Goal: Information Seeking & Learning: Learn about a topic

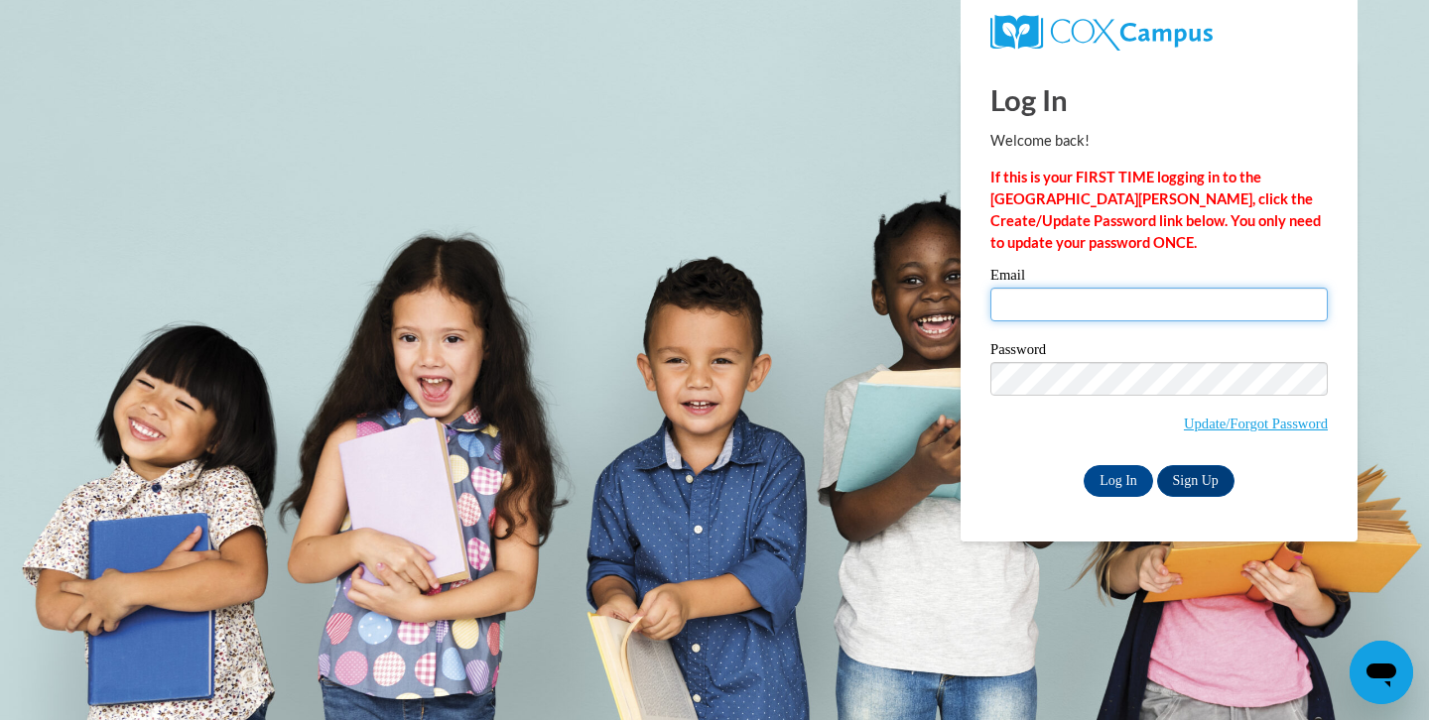
type input "elena@tinygiantschicago.com"
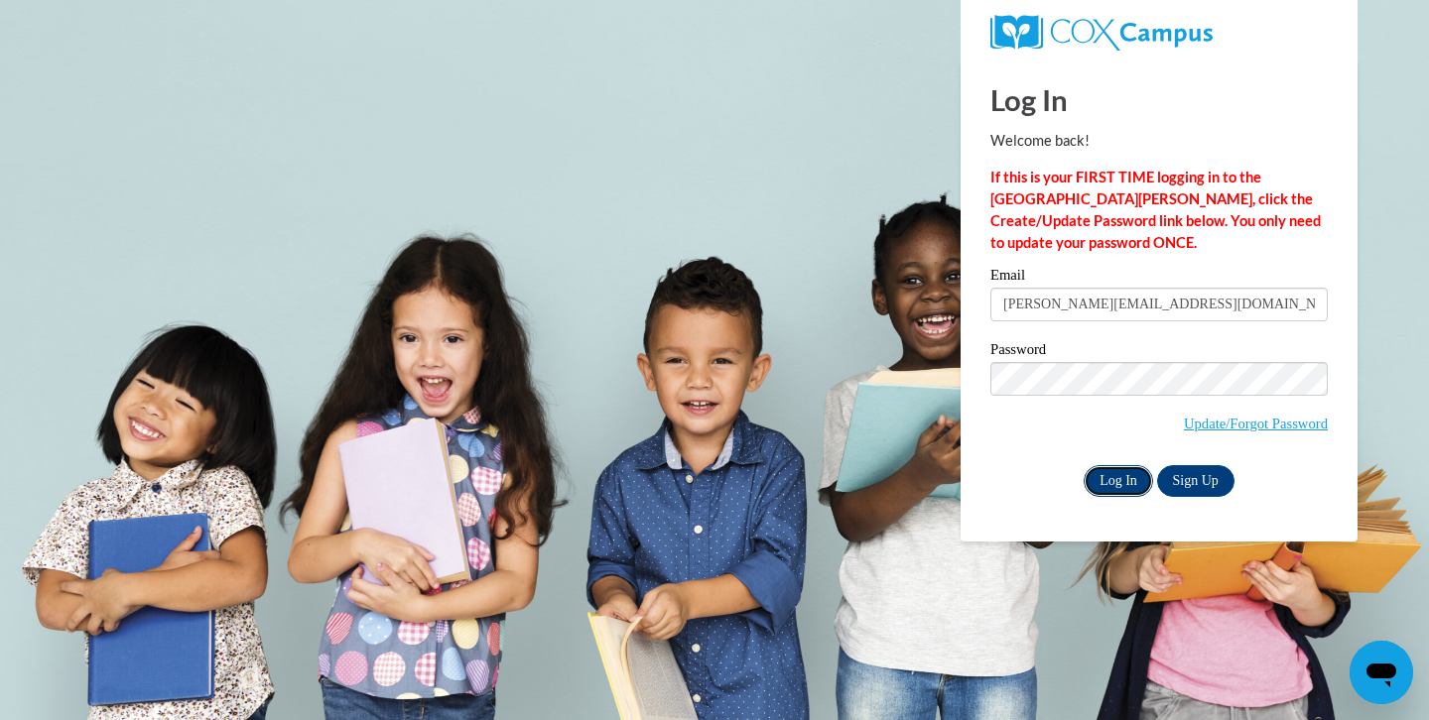
drag, startPoint x: 0, startPoint y: 0, endPoint x: 1096, endPoint y: 480, distance: 1196.8
click at [1096, 480] on input "Log In" at bounding box center [1117, 481] width 69 height 32
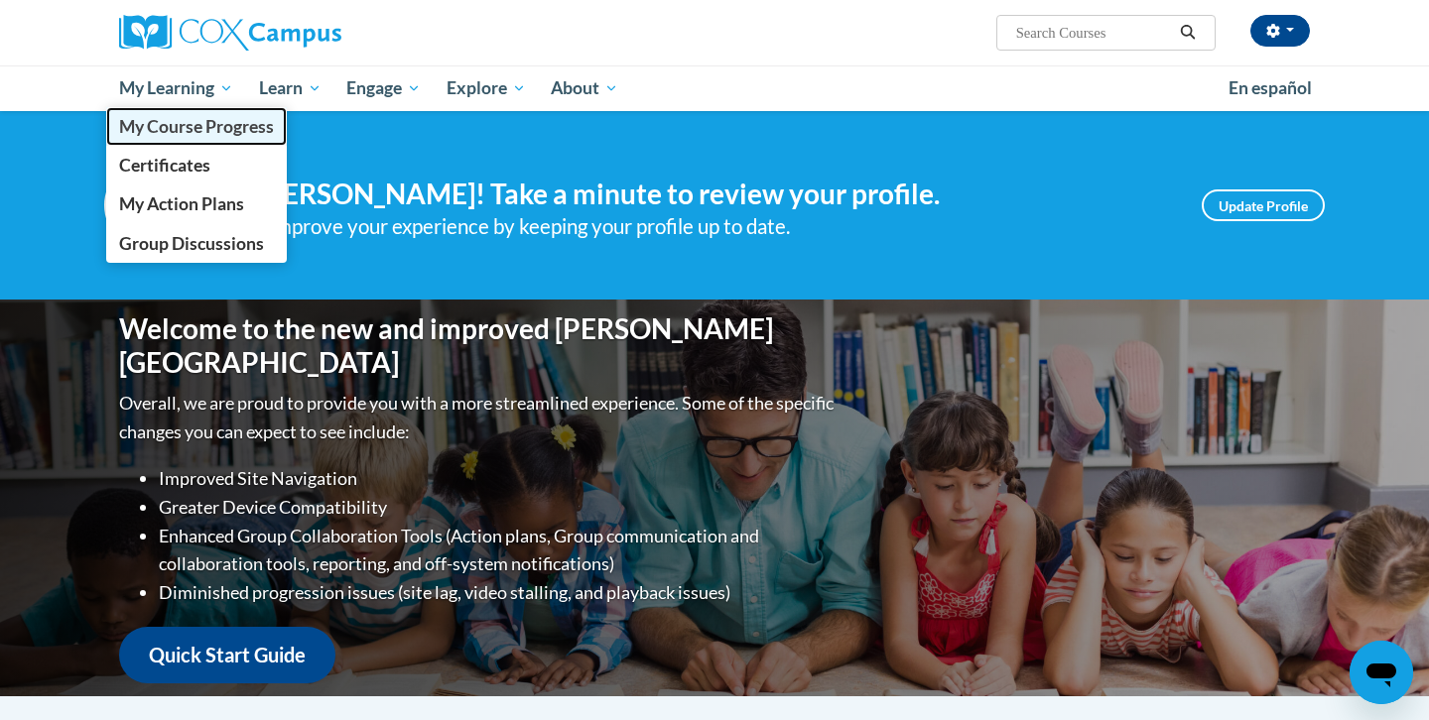
click at [218, 118] on span "My Course Progress" at bounding box center [196, 126] width 155 height 21
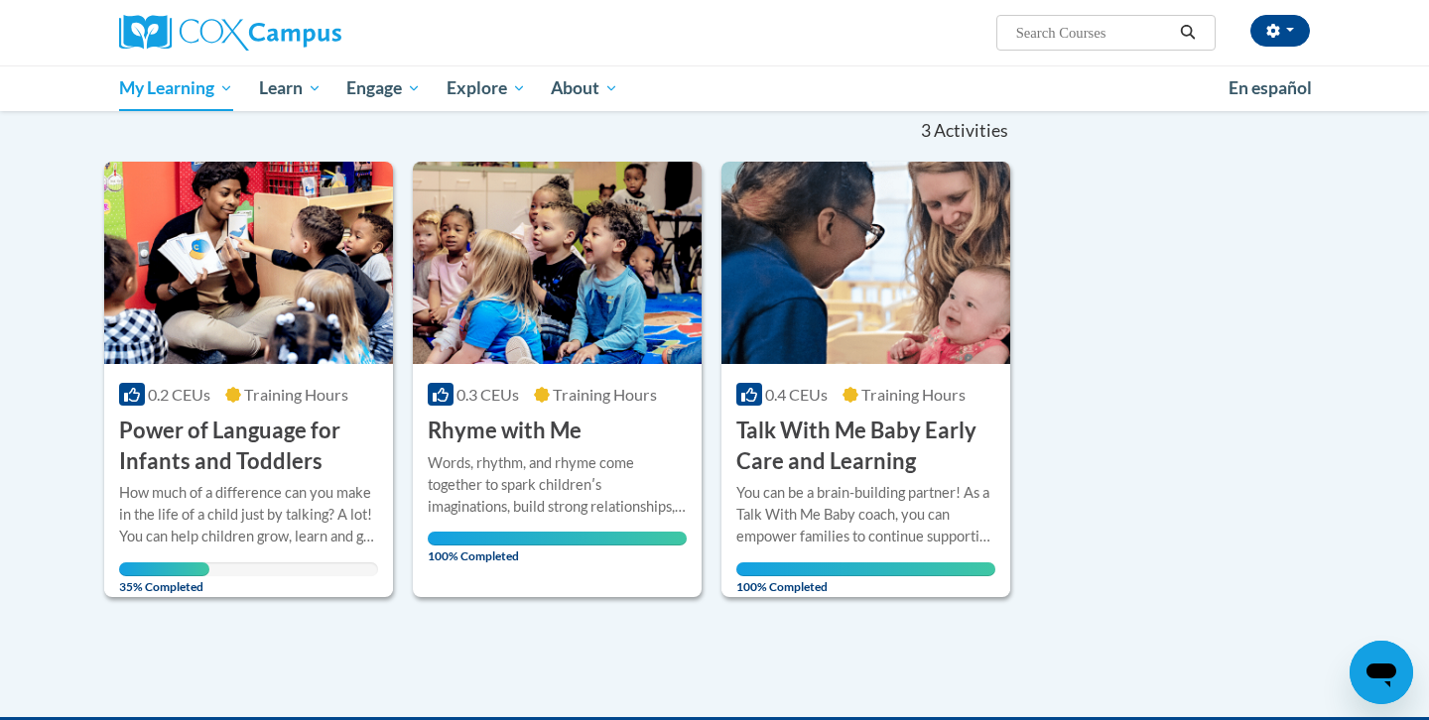
scroll to position [217, 0]
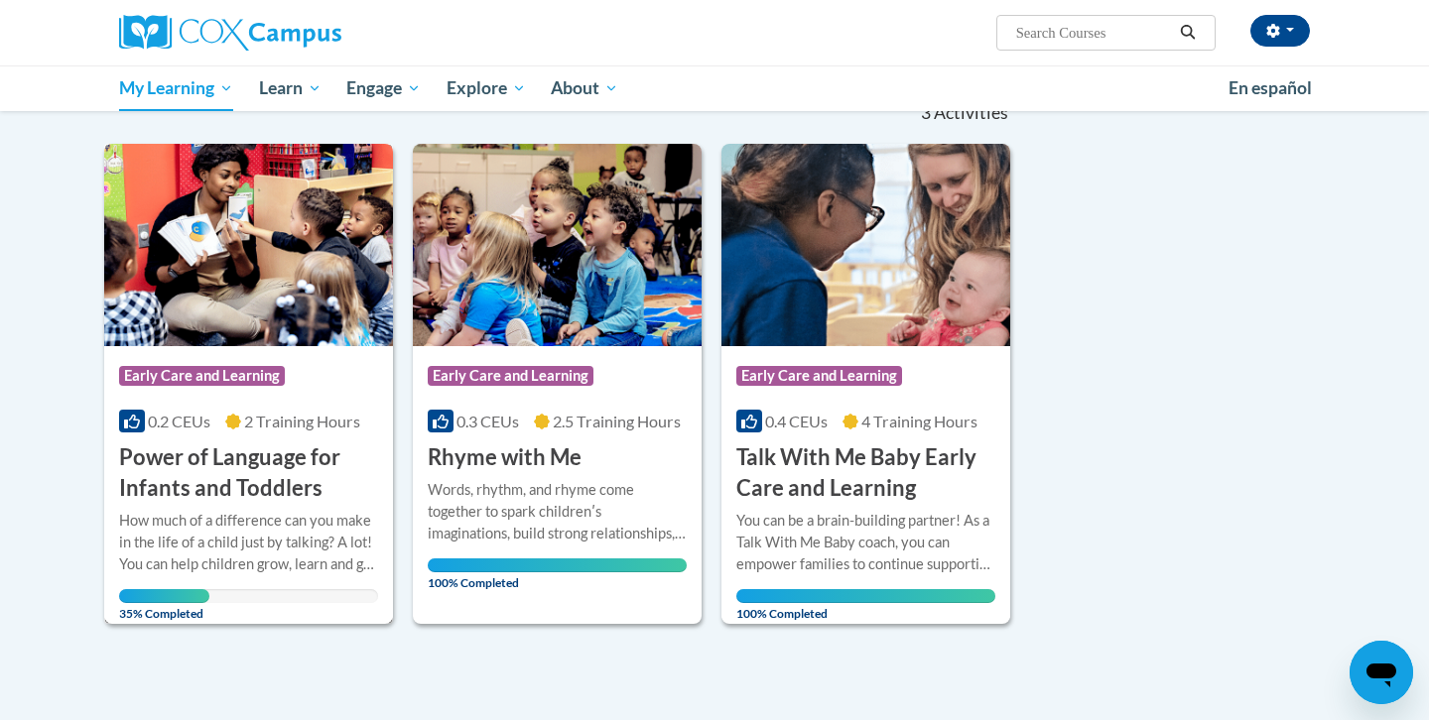
click at [213, 459] on h3 "Power of Language for Infants and Toddlers" at bounding box center [248, 473] width 259 height 62
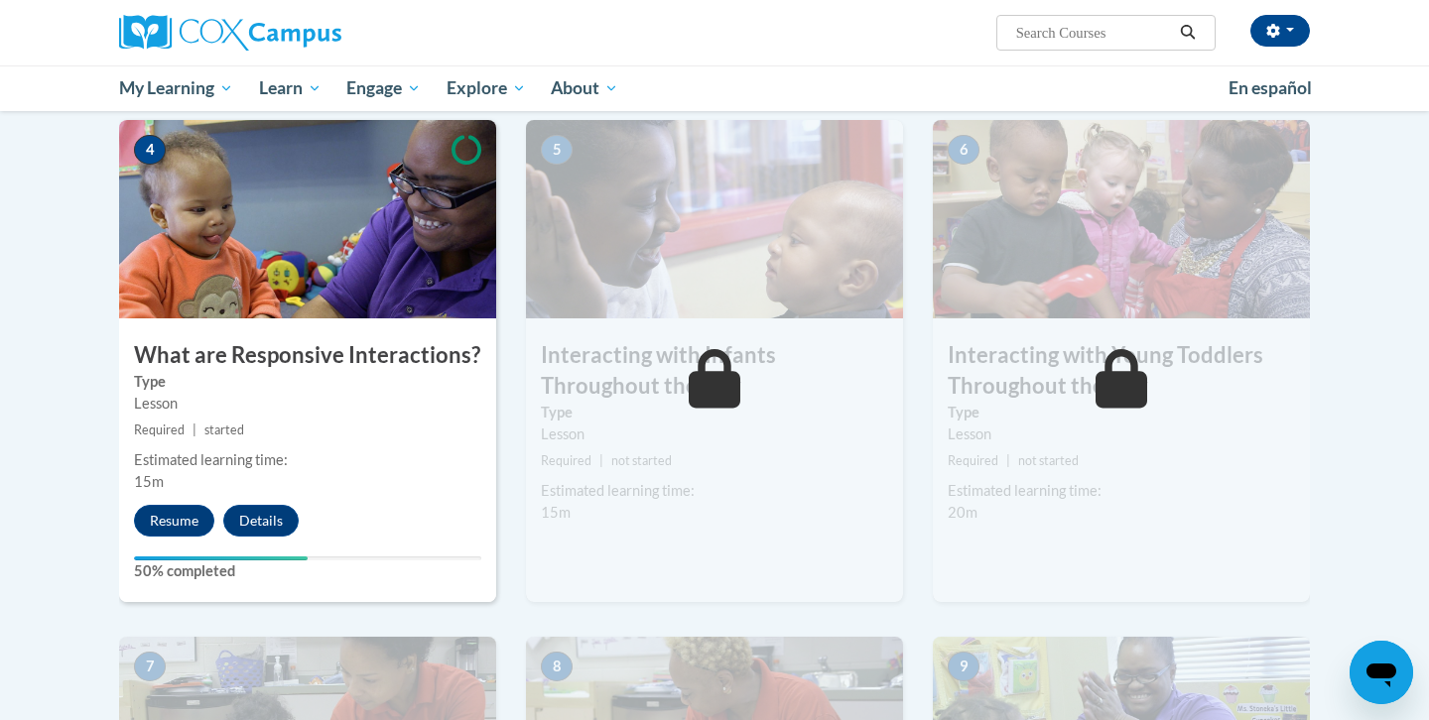
scroll to position [942, 0]
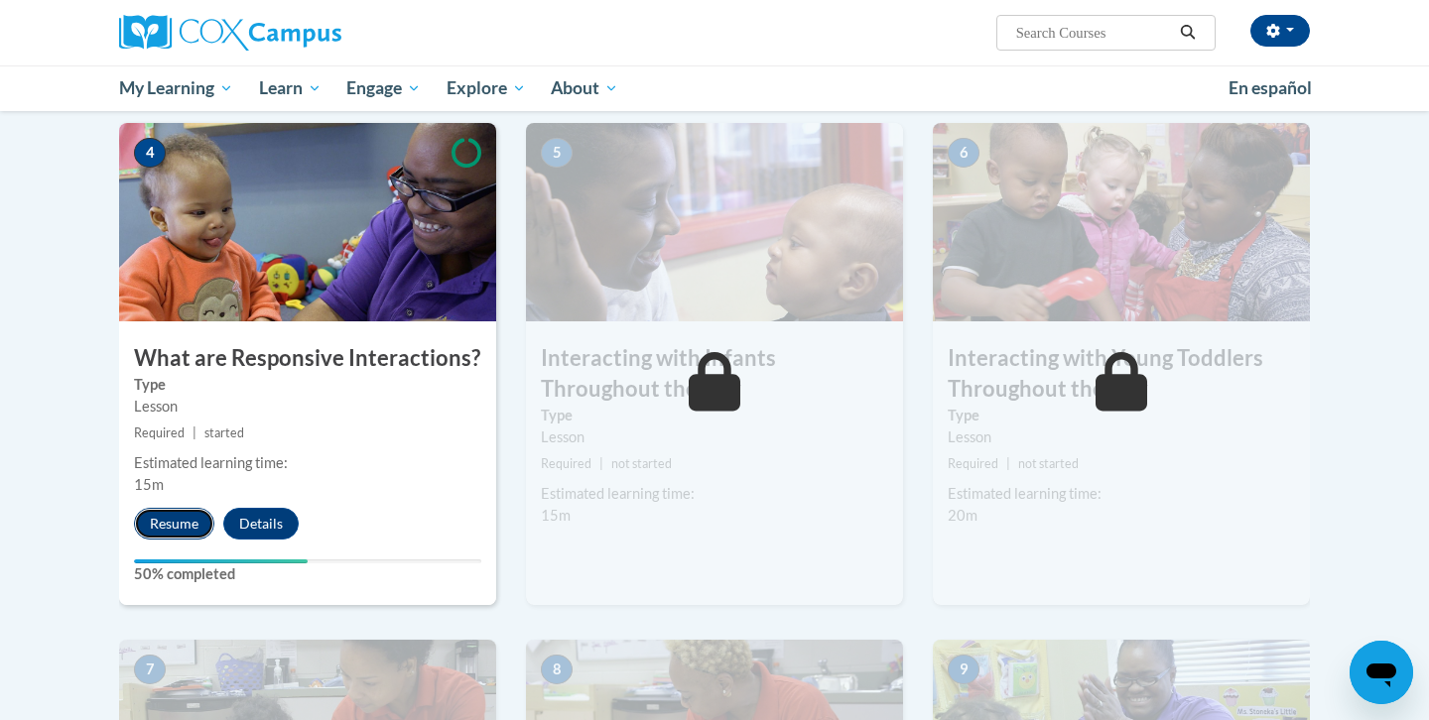
click at [180, 508] on button "Resume" at bounding box center [174, 524] width 80 height 32
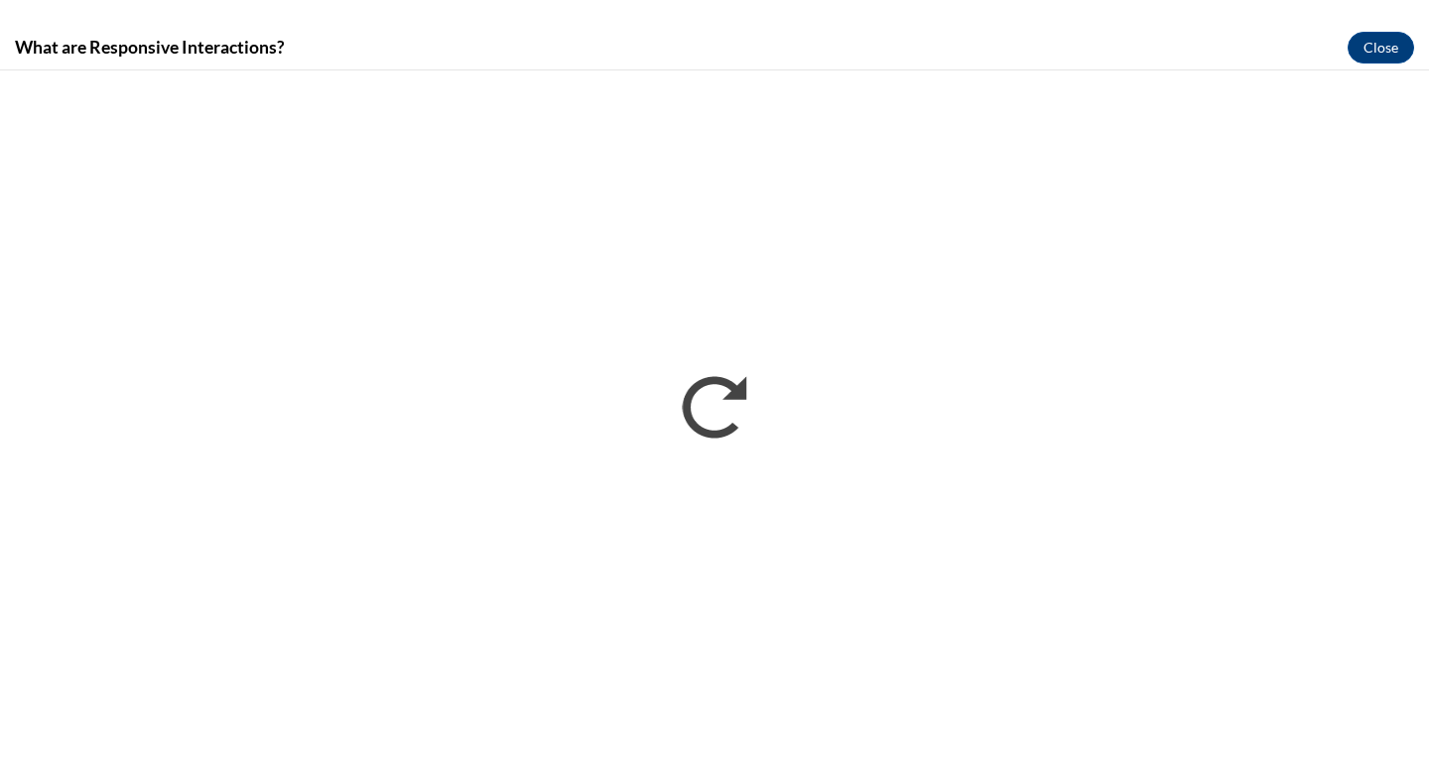
scroll to position [0, 0]
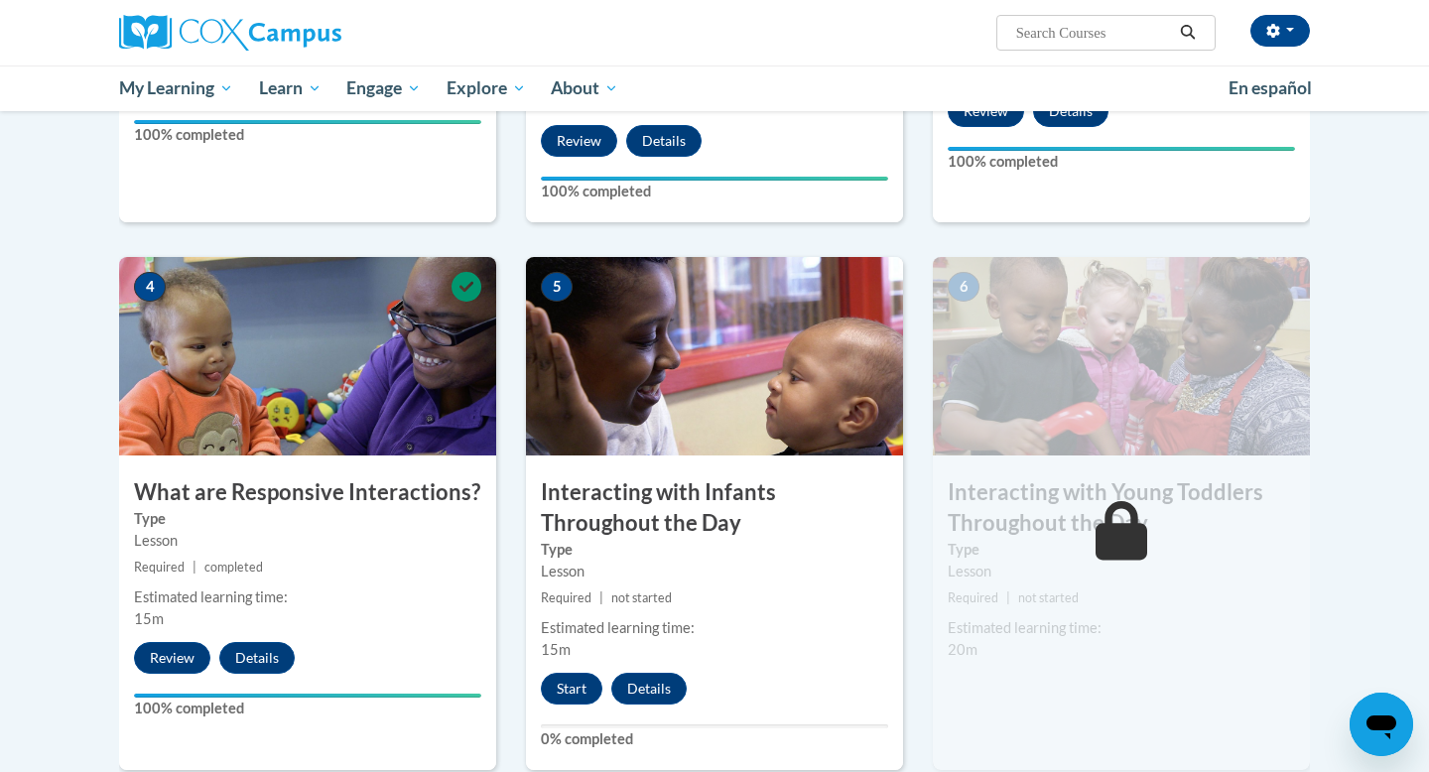
scroll to position [808, 0]
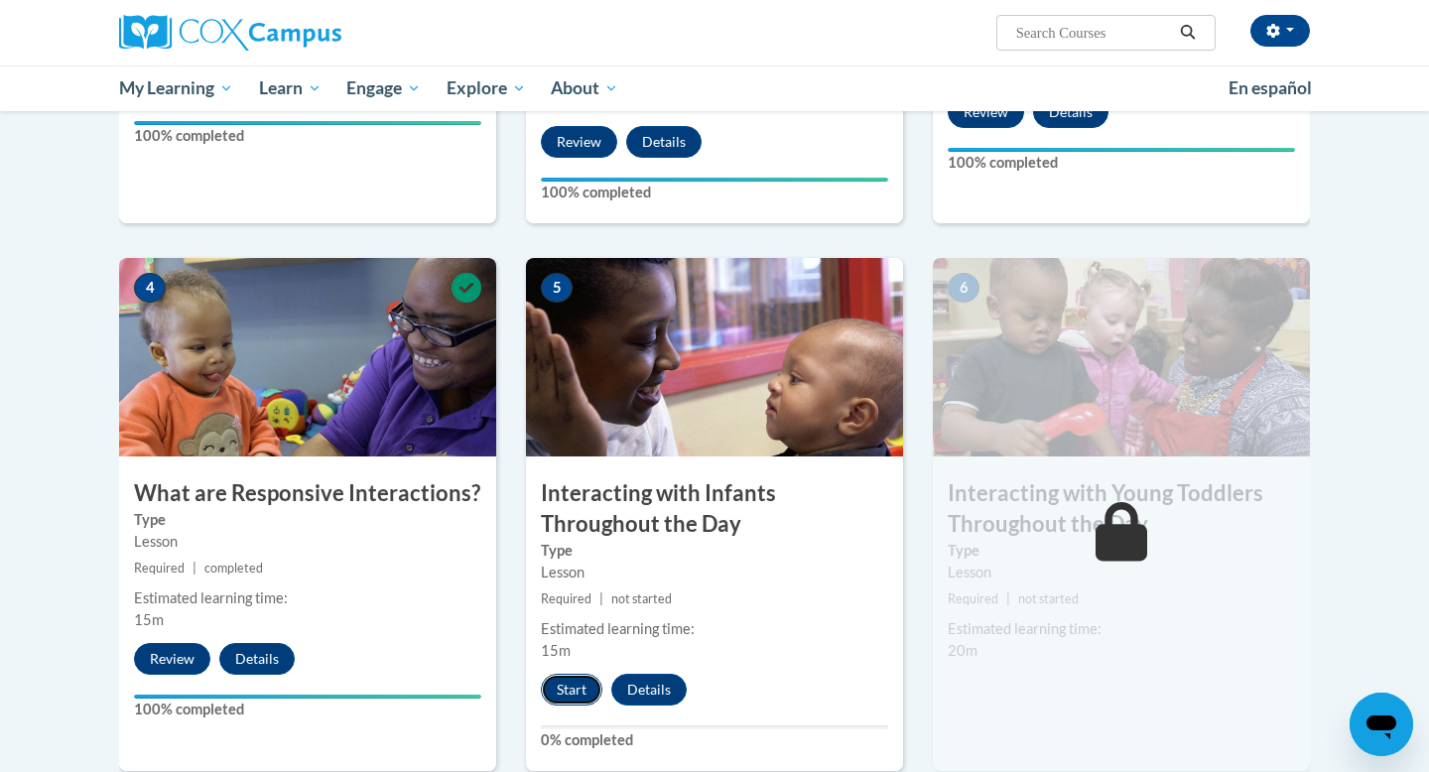
click at [557, 674] on button "Start" at bounding box center [572, 690] width 62 height 32
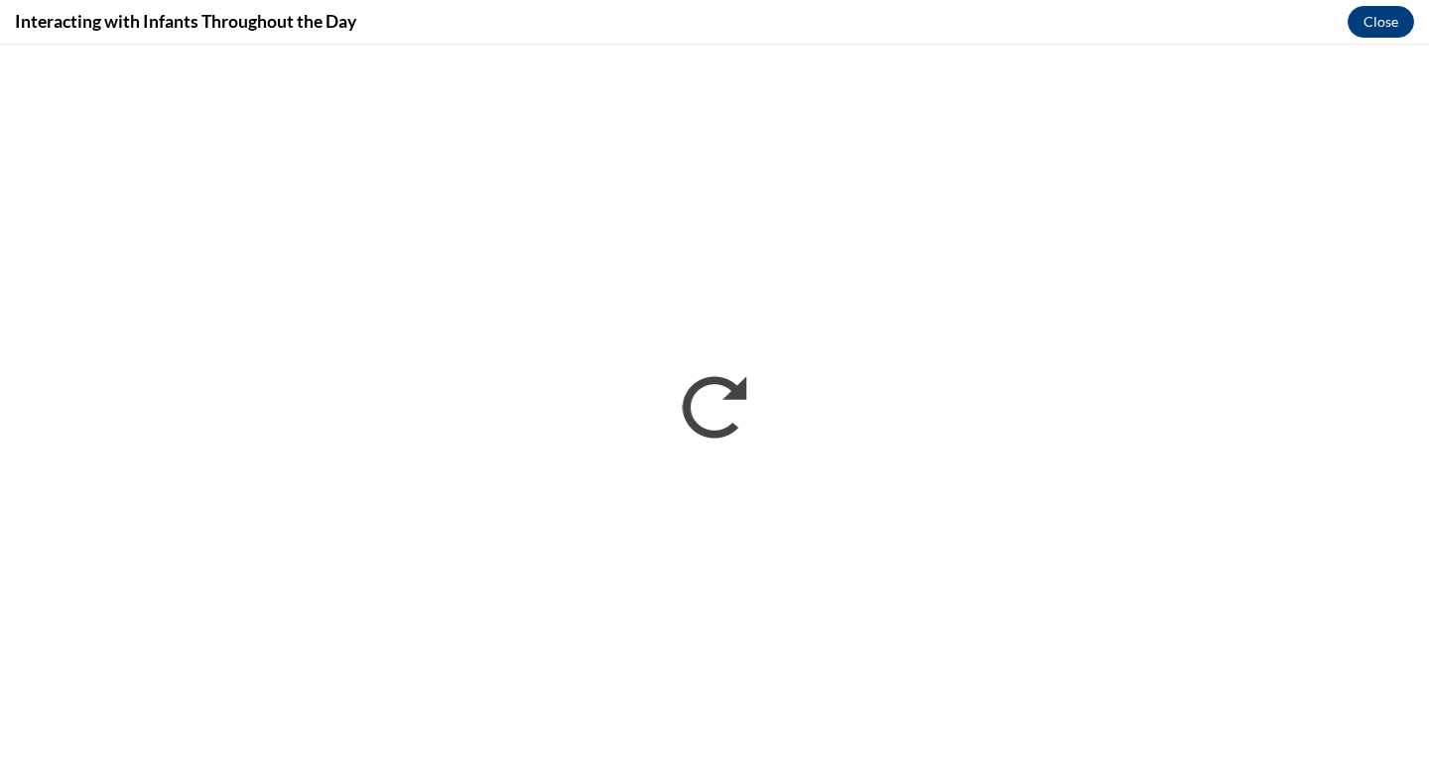
scroll to position [0, 0]
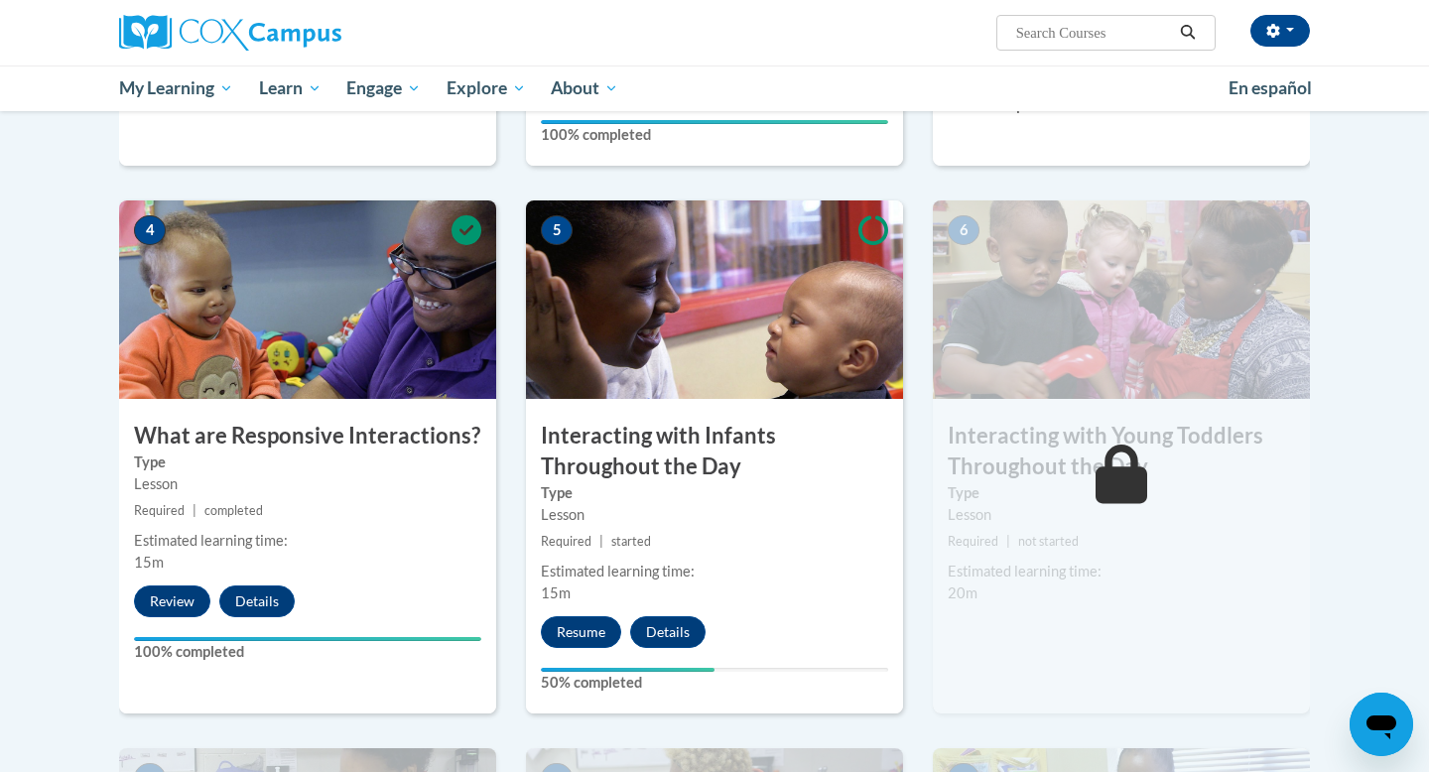
scroll to position [861, 0]
